Goal: Task Accomplishment & Management: Use online tool/utility

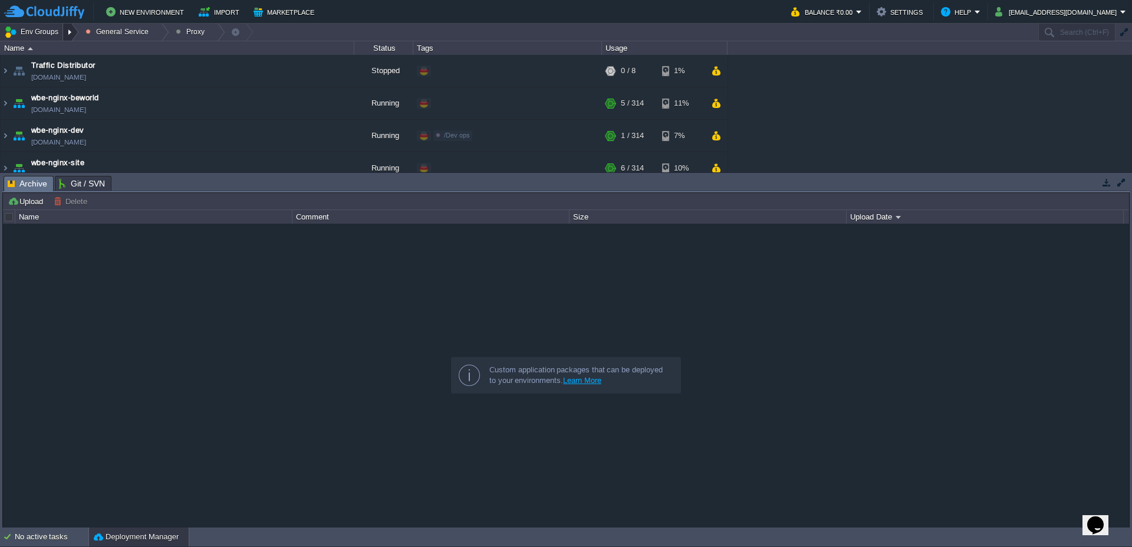
click at [75, 30] on div at bounding box center [71, 32] width 16 height 17
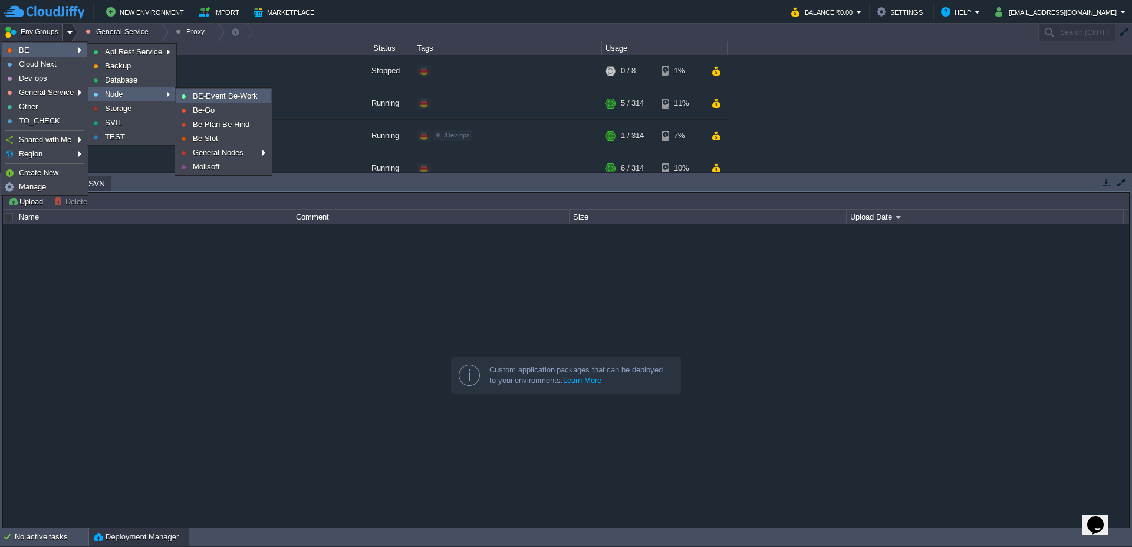
click at [226, 96] on span "BE-Event Be-Work" at bounding box center [225, 95] width 65 height 9
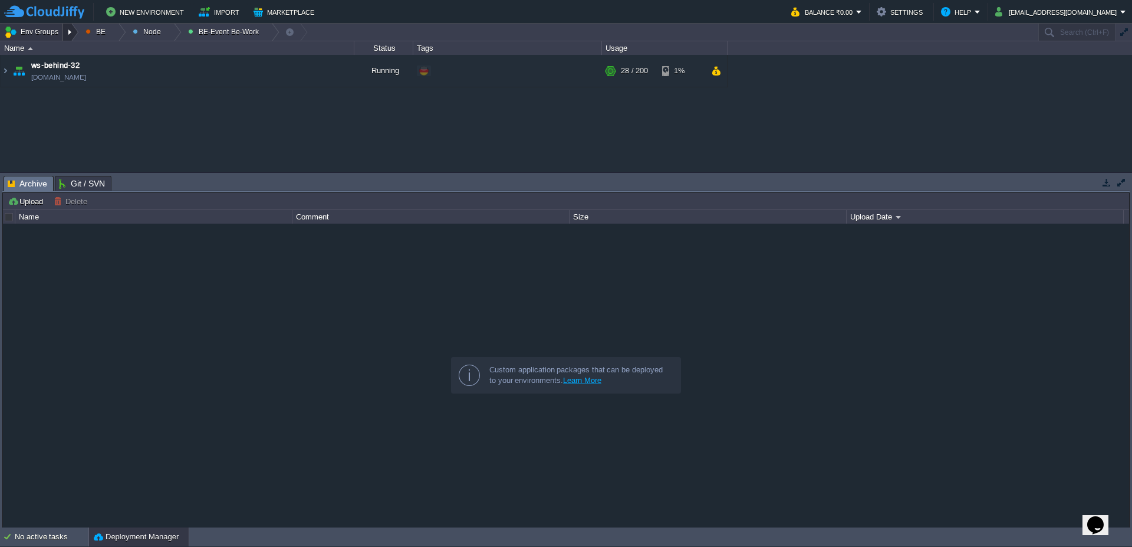
click at [67, 34] on div at bounding box center [71, 32] width 16 height 17
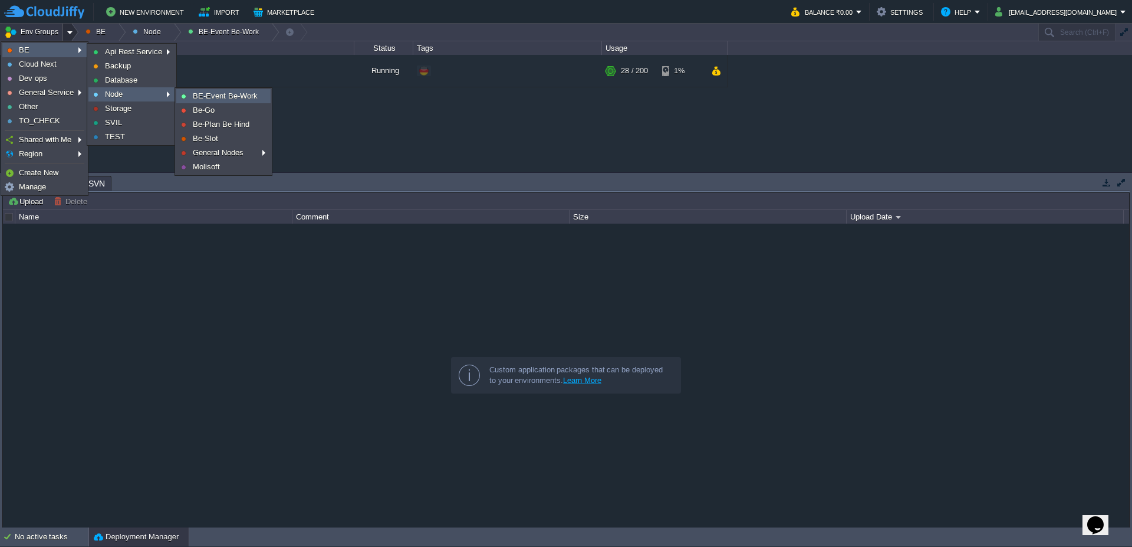
click at [209, 98] on span "BE-Event Be-Work" at bounding box center [225, 95] width 65 height 9
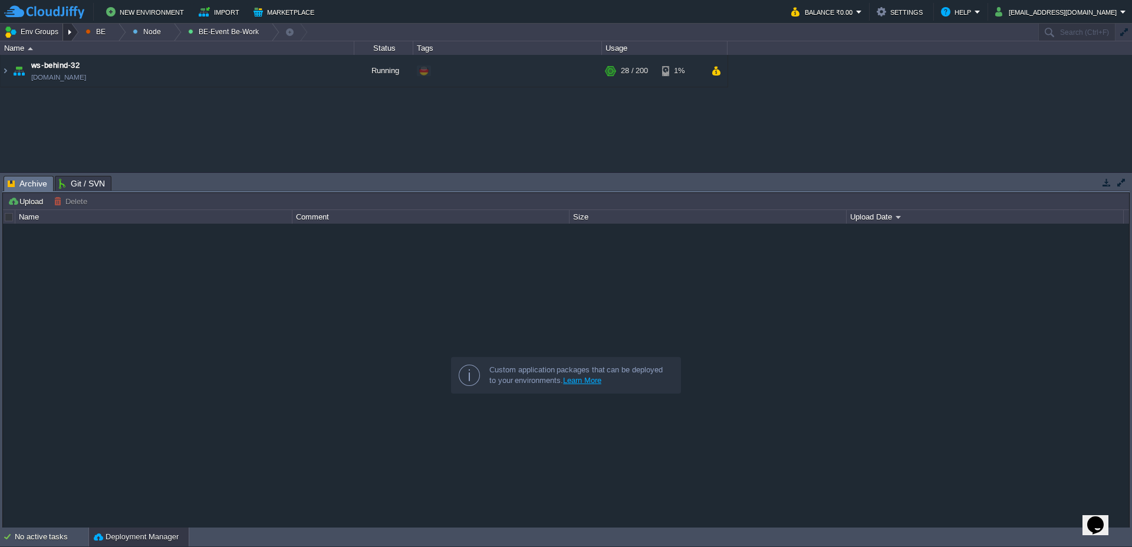
click at [72, 34] on div at bounding box center [71, 32] width 16 height 17
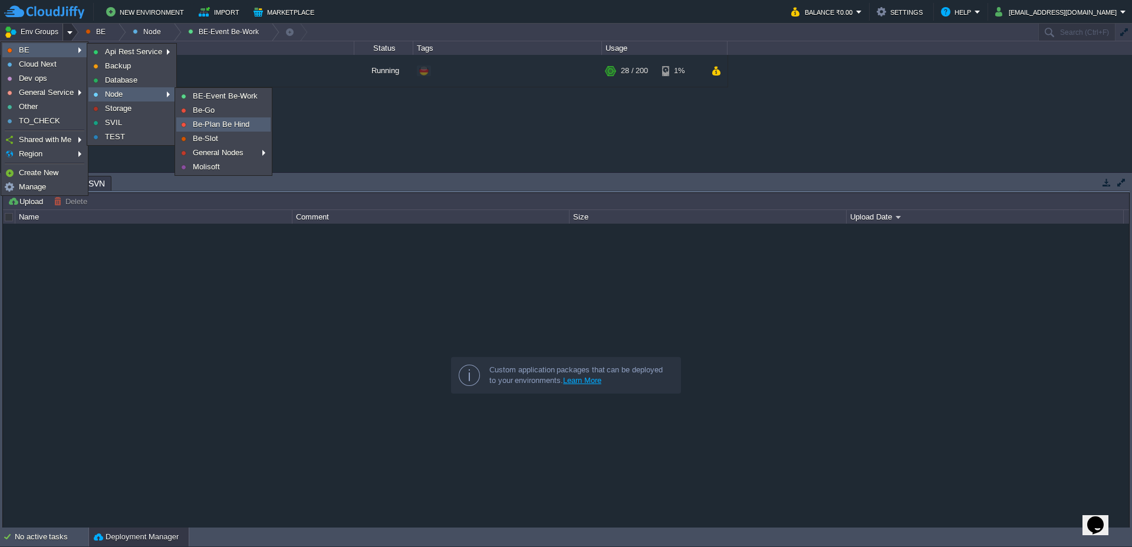
click at [221, 127] on span "Be-Plan Be Hind" at bounding box center [221, 124] width 57 height 9
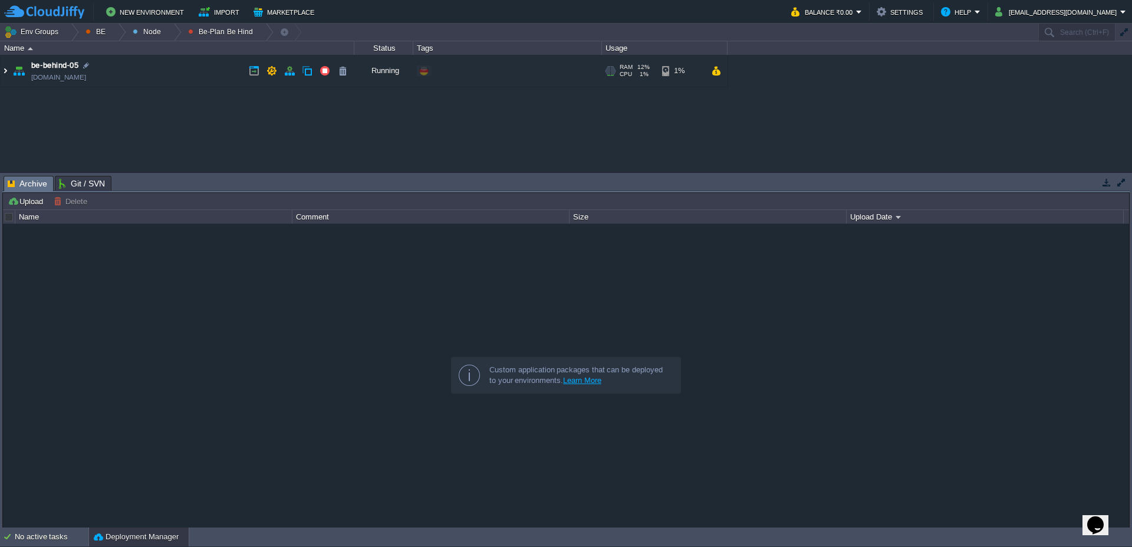
click at [3, 74] on img at bounding box center [5, 71] width 9 height 32
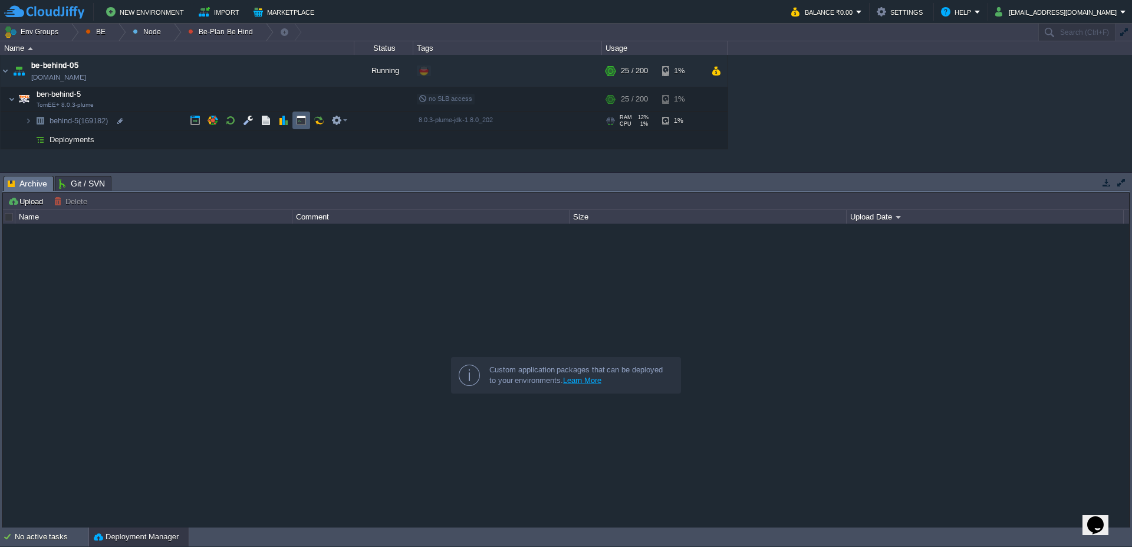
click at [297, 120] on button "button" at bounding box center [301, 120] width 11 height 11
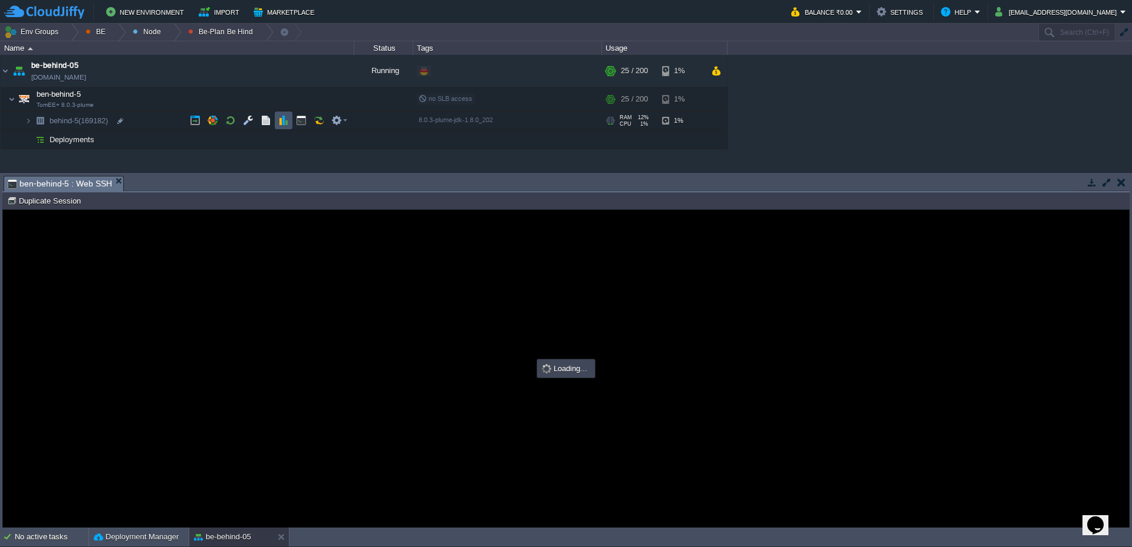
click at [287, 121] on button "button" at bounding box center [283, 120] width 11 height 11
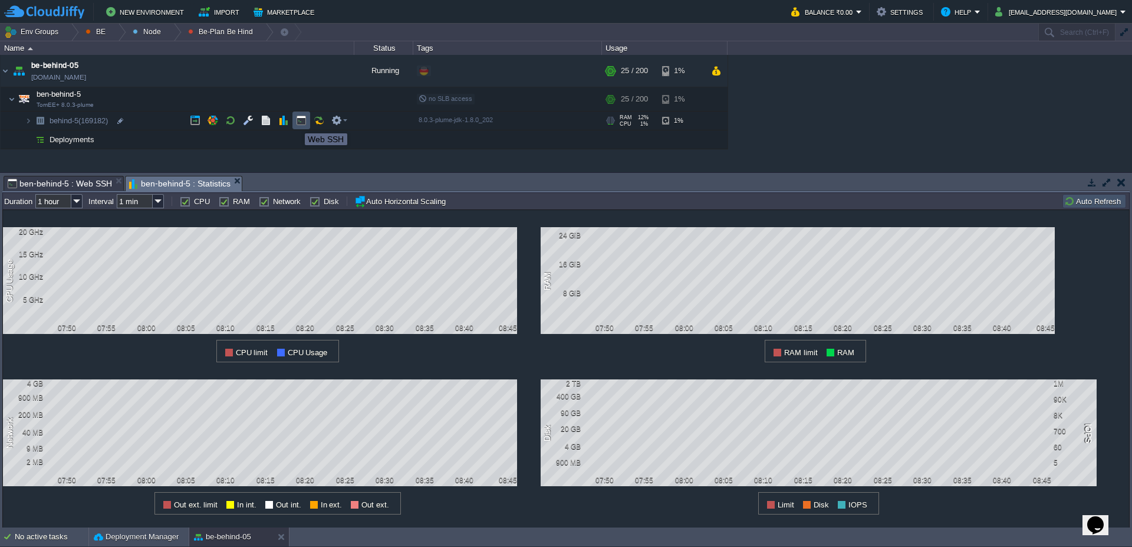
click at [304, 124] on button "button" at bounding box center [301, 120] width 11 height 11
type input "#000000"
